Goal: Browse casually

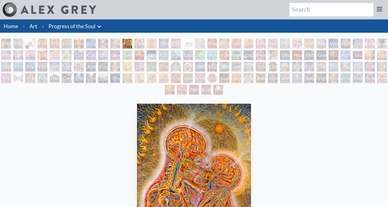
click at [57, 13] on img at bounding box center [59, 9] width 76 height 8
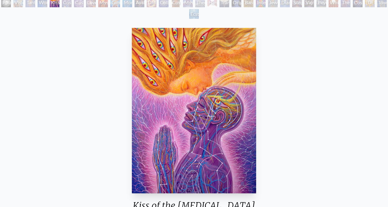
scroll to position [47, 0]
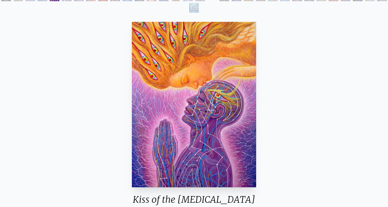
click at [210, 120] on img "5 / 33" at bounding box center [194, 105] width 124 height 166
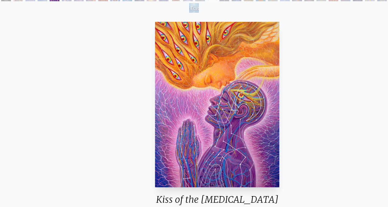
click at [0, 0] on div "Polar Unity Spiral Visionary Origin of Language Tantra Wonder Kiss of the Muse …" at bounding box center [194, 197] width 388 height 410
